Goal: Task Accomplishment & Management: Use online tool/utility

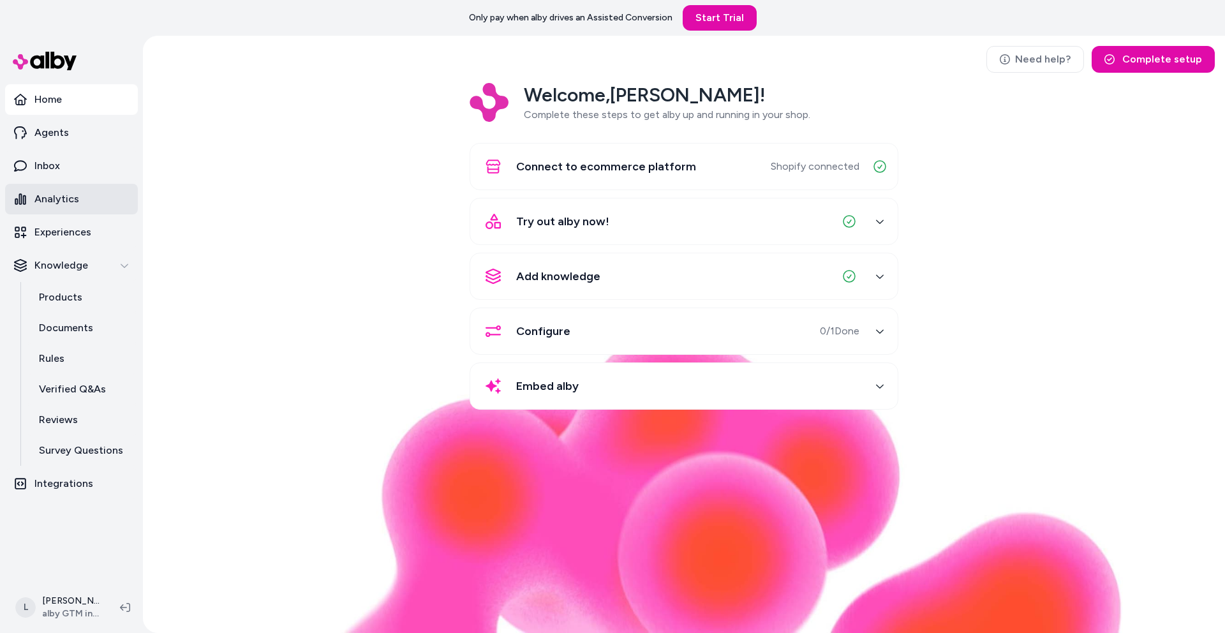
click at [66, 202] on p "Analytics" at bounding box center [56, 198] width 45 height 15
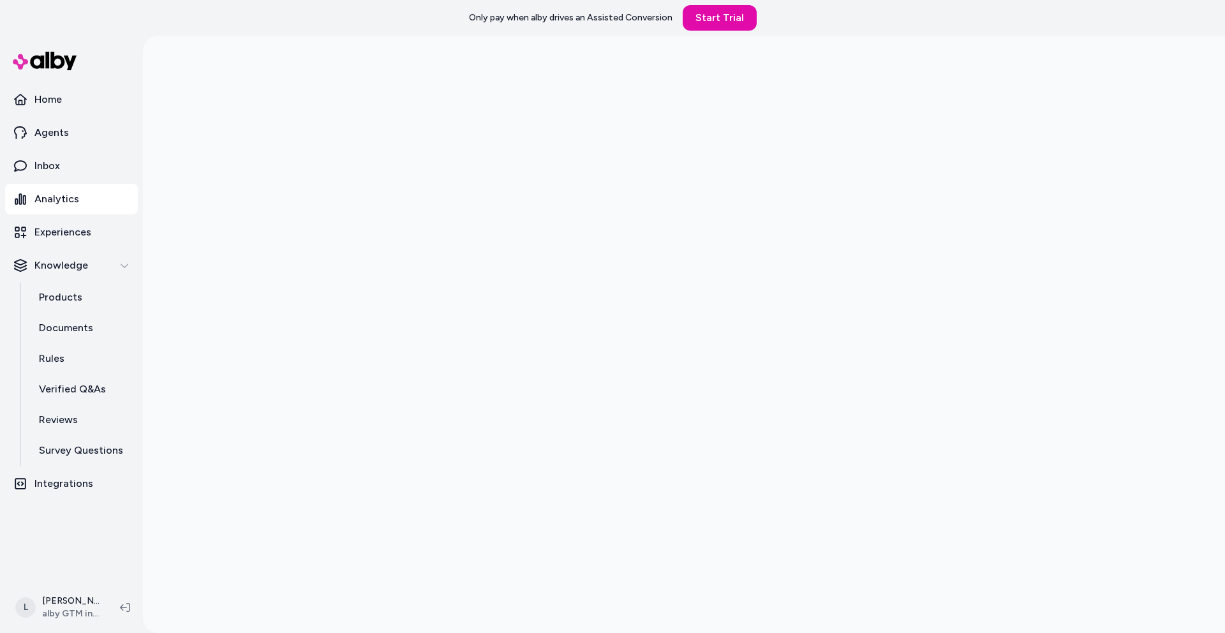
scroll to position [36, 0]
click at [63, 163] on link "Inbox" at bounding box center [71, 166] width 133 height 31
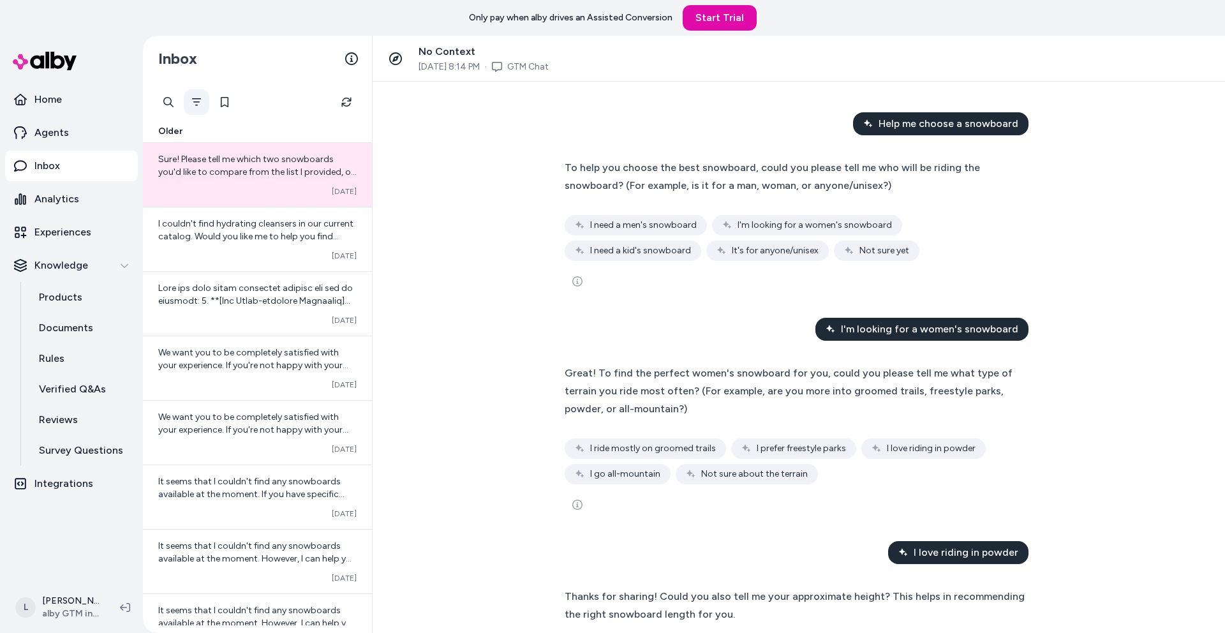
click at [203, 101] on button "Filter" at bounding box center [197, 102] width 26 height 26
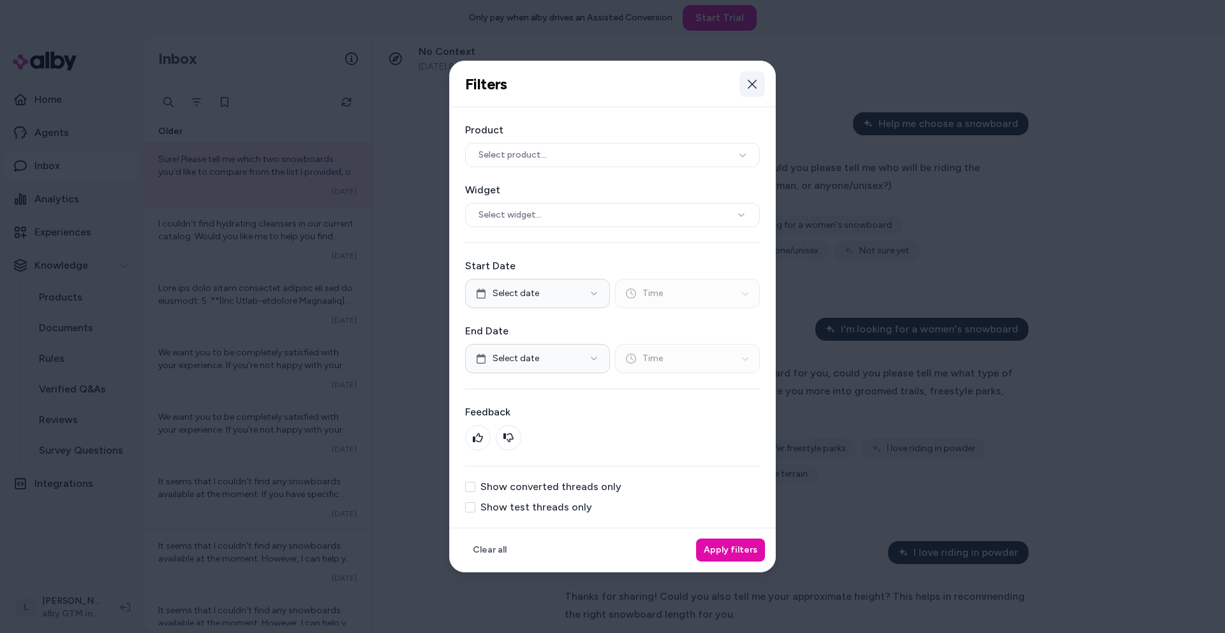
click at [757, 89] on button "Close" at bounding box center [752, 84] width 26 height 26
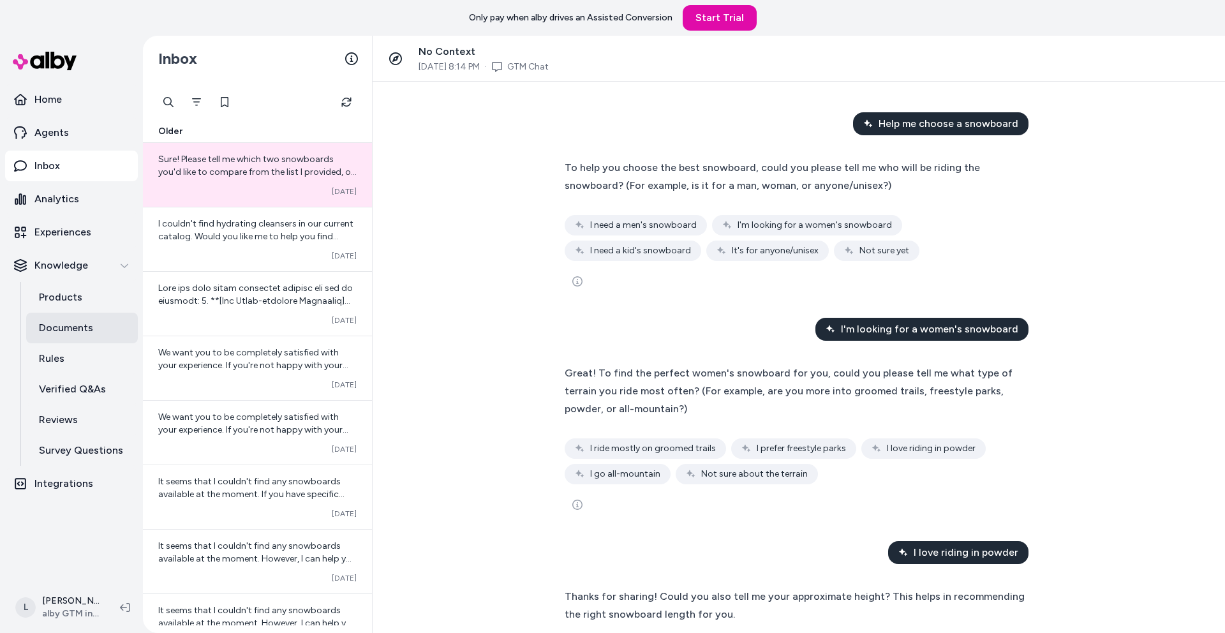
click at [77, 332] on p "Documents" at bounding box center [66, 327] width 54 height 15
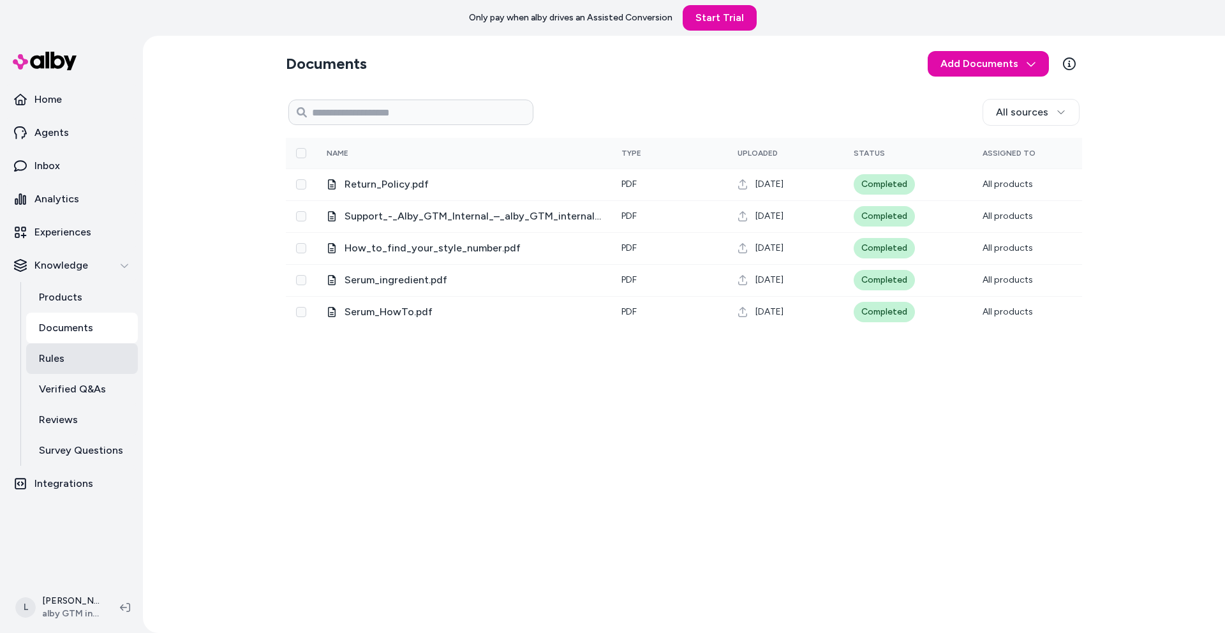
click at [73, 355] on link "Rules" at bounding box center [82, 358] width 112 height 31
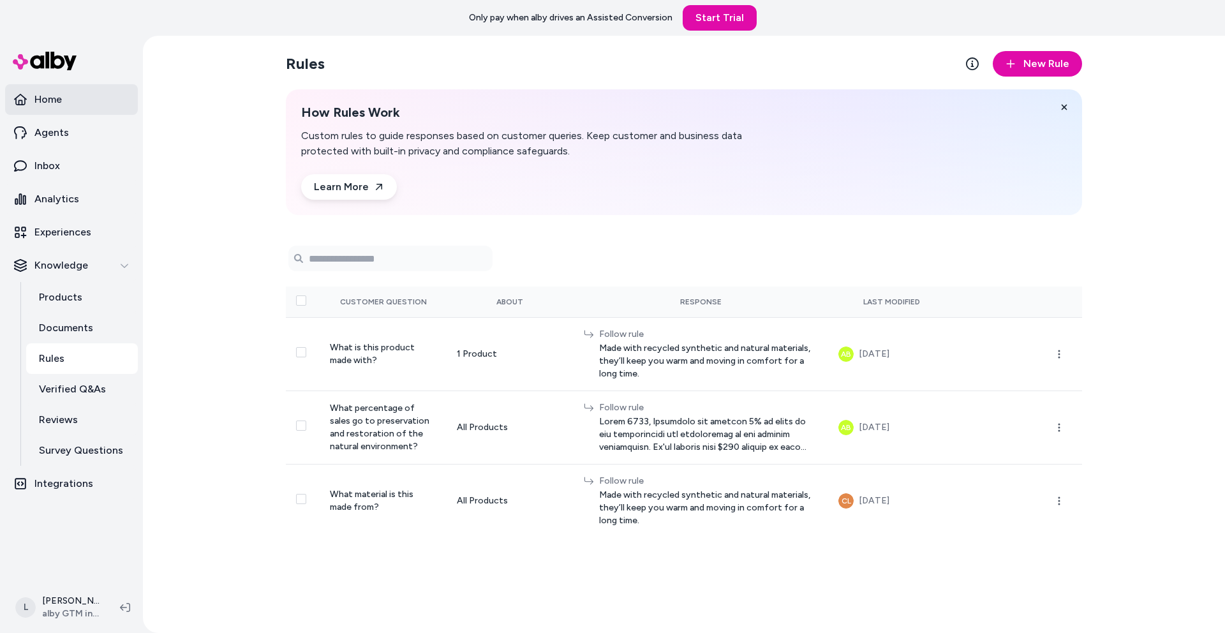
click at [57, 98] on p "Home" at bounding box center [47, 99] width 27 height 15
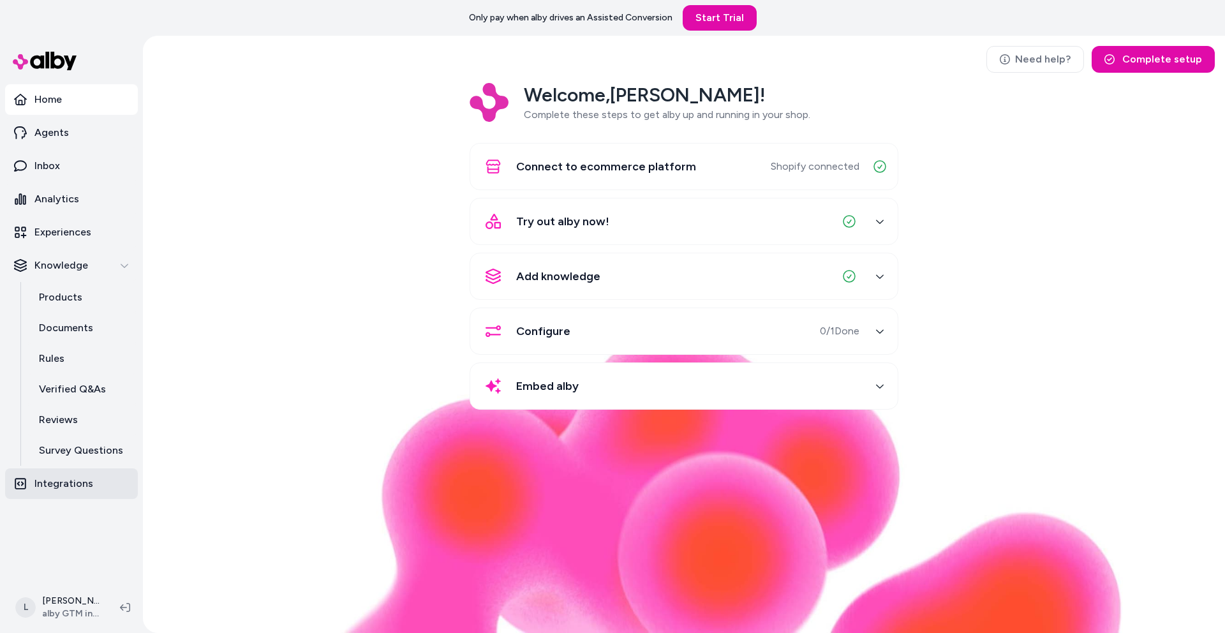
click at [61, 479] on p "Integrations" at bounding box center [63, 483] width 59 height 15
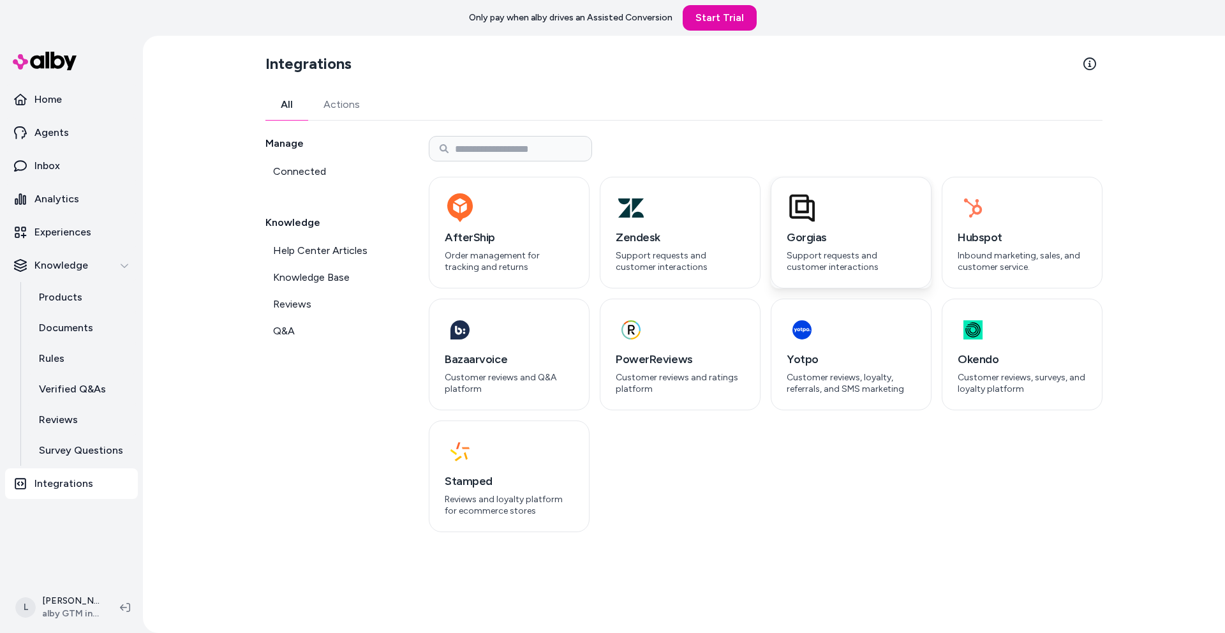
click at [871, 244] on h3 "Gorgias" at bounding box center [850, 237] width 129 height 18
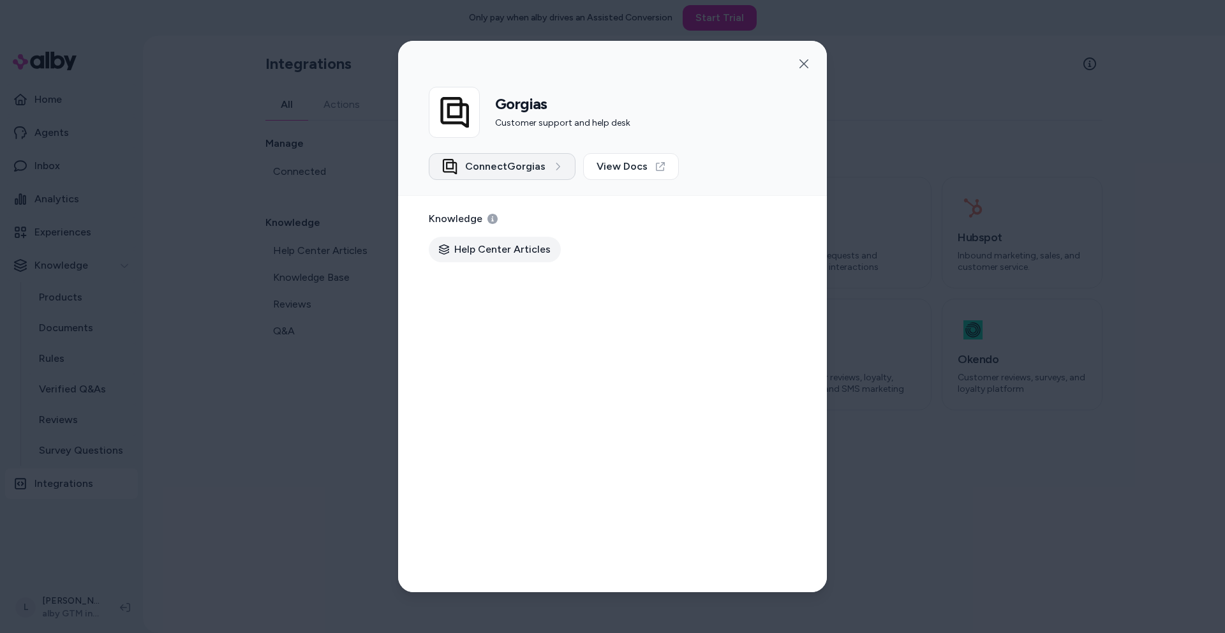
click at [515, 167] on span "Connect Gorgias" at bounding box center [505, 166] width 80 height 15
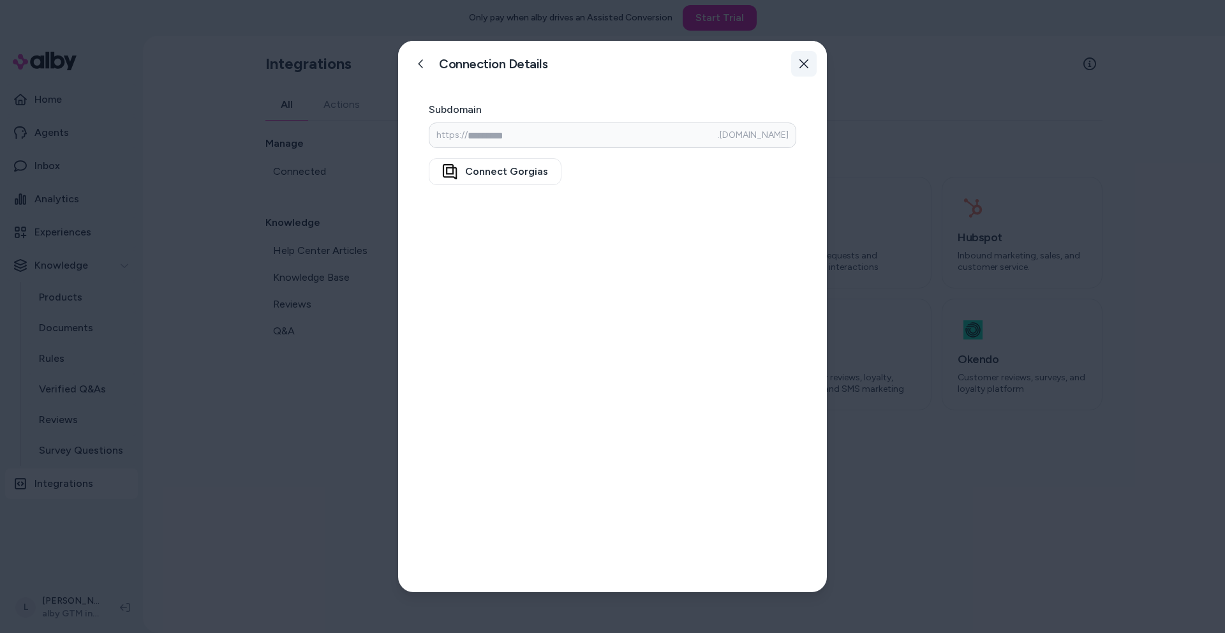
click at [804, 63] on icon "button" at bounding box center [803, 63] width 9 height 9
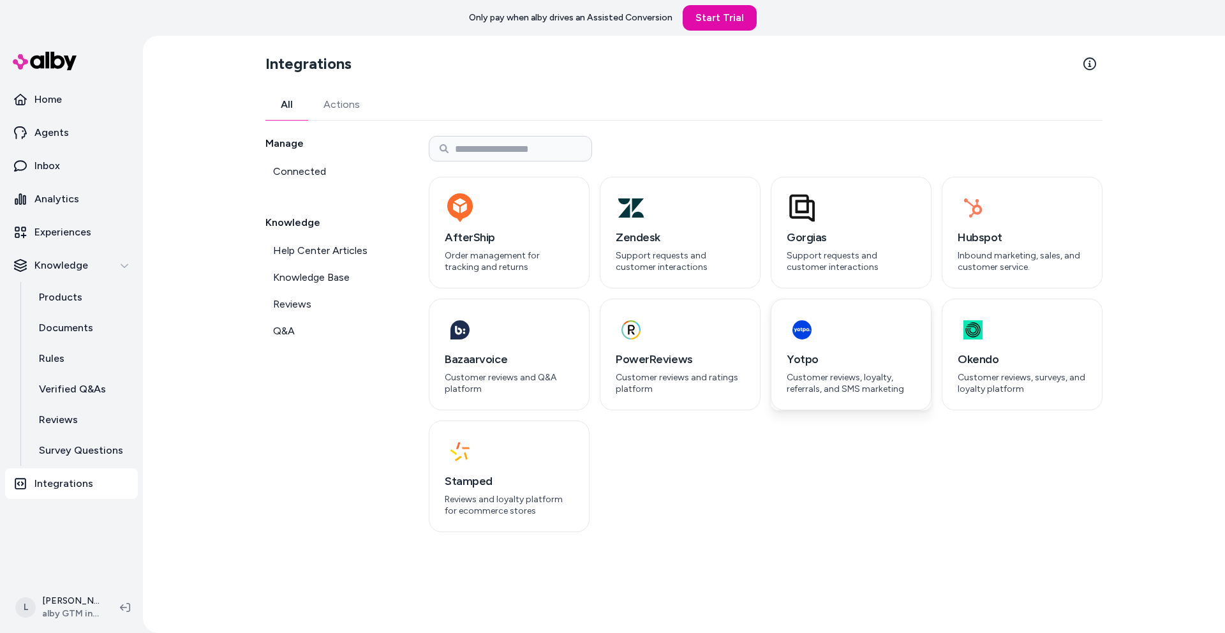
click at [862, 383] on p "Customer reviews, loyalty, referrals, and SMS marketing" at bounding box center [850, 383] width 129 height 22
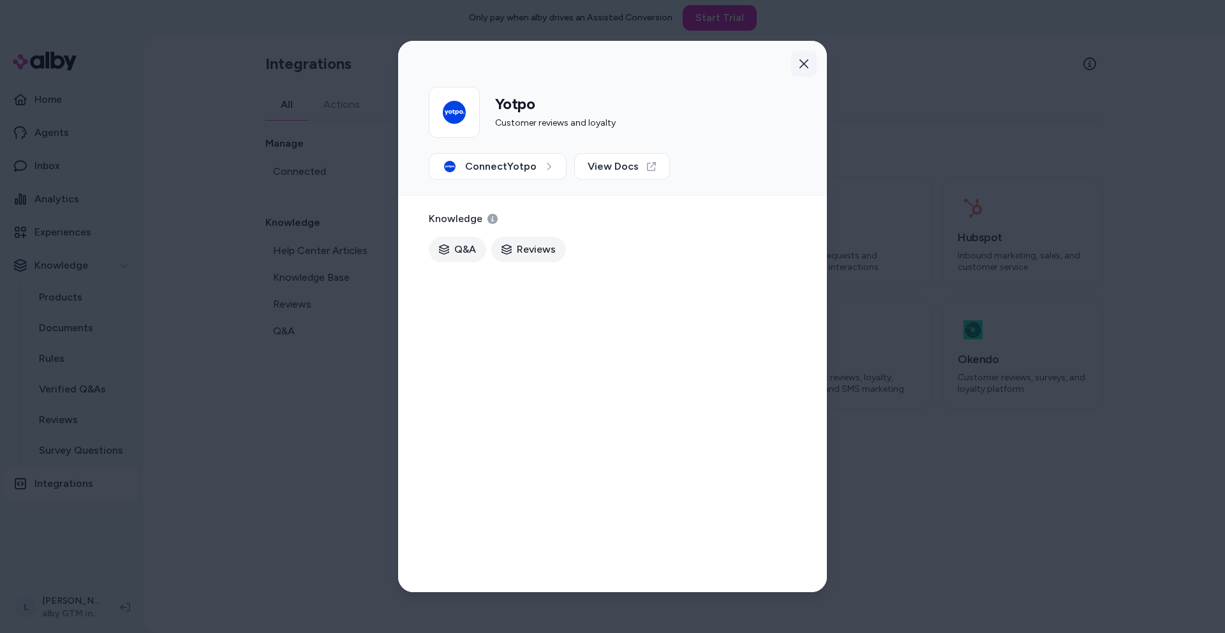
click at [806, 64] on icon "button" at bounding box center [803, 64] width 10 height 10
